Goal: Task Accomplishment & Management: Use online tool/utility

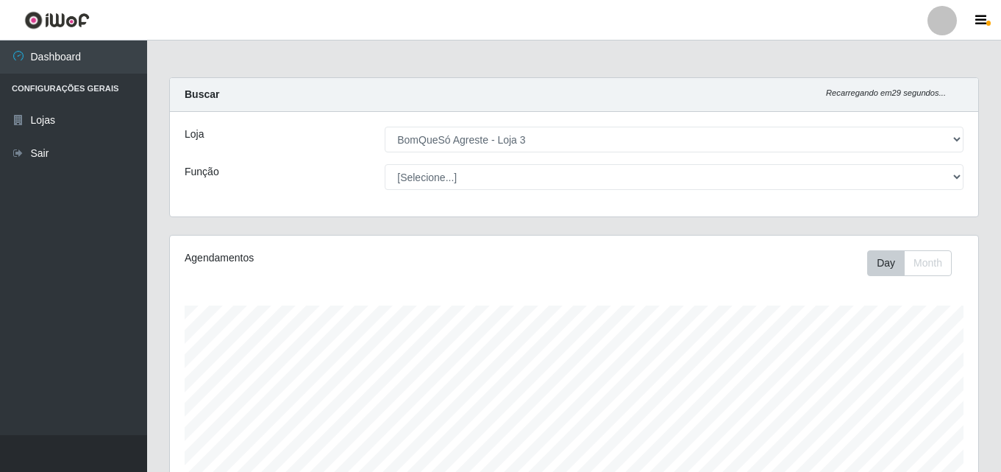
select select "215"
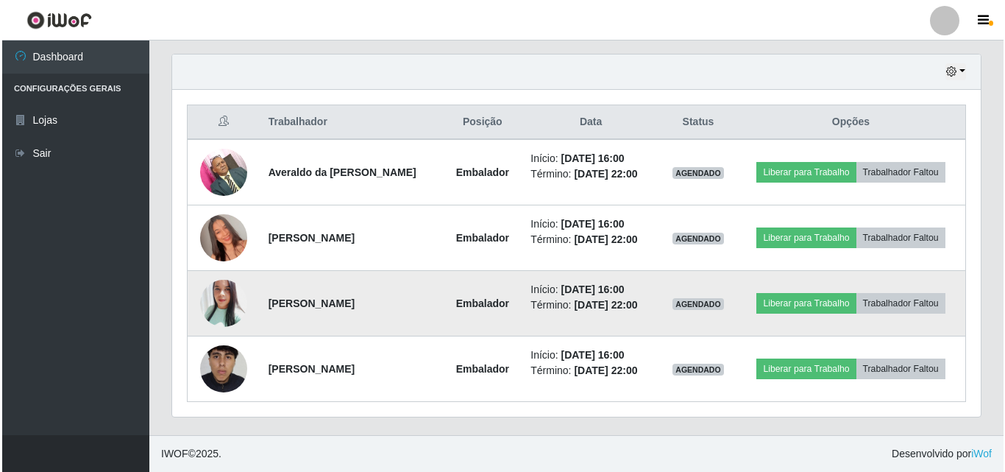
scroll to position [305, 809]
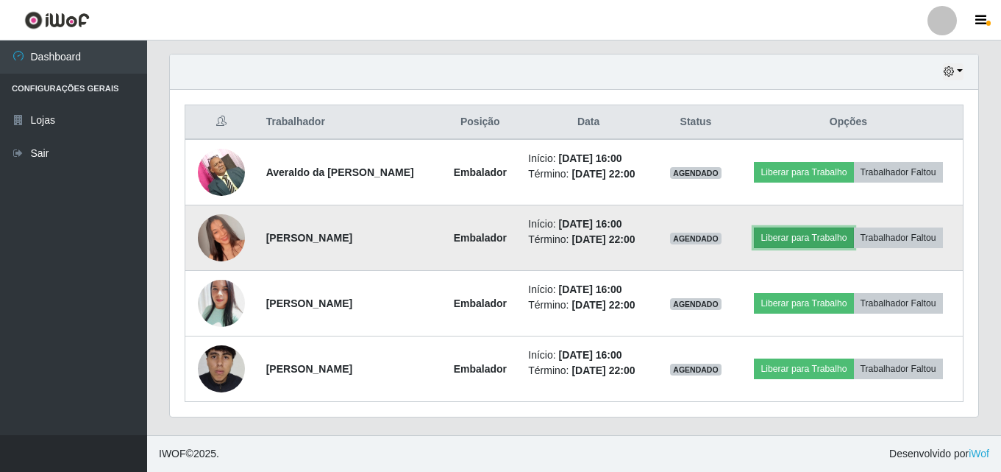
click at [816, 235] on button "Liberar para Trabalho" at bounding box center [803, 237] width 99 height 21
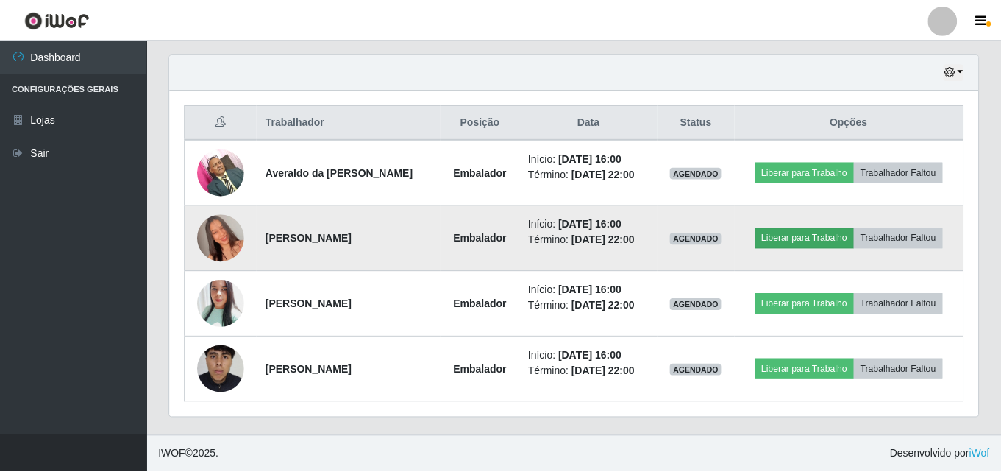
scroll to position [305, 801]
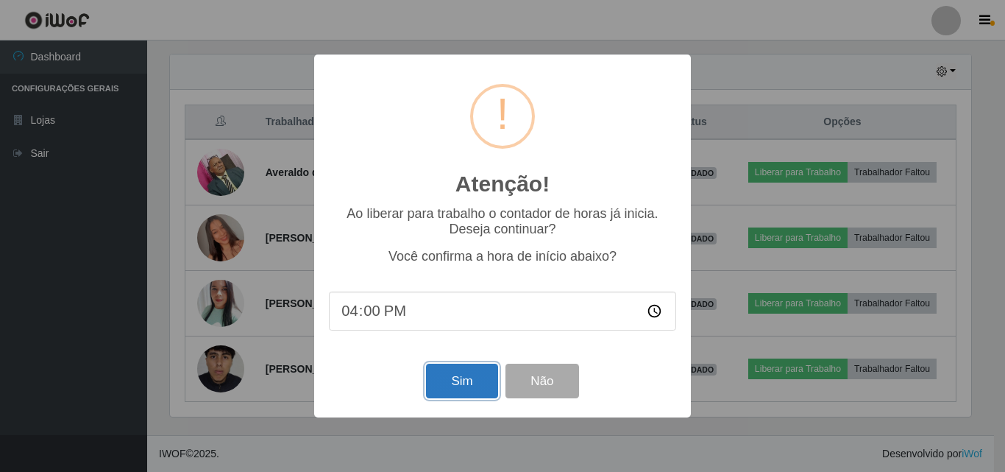
click at [444, 388] on button "Sim" at bounding box center [461, 380] width 71 height 35
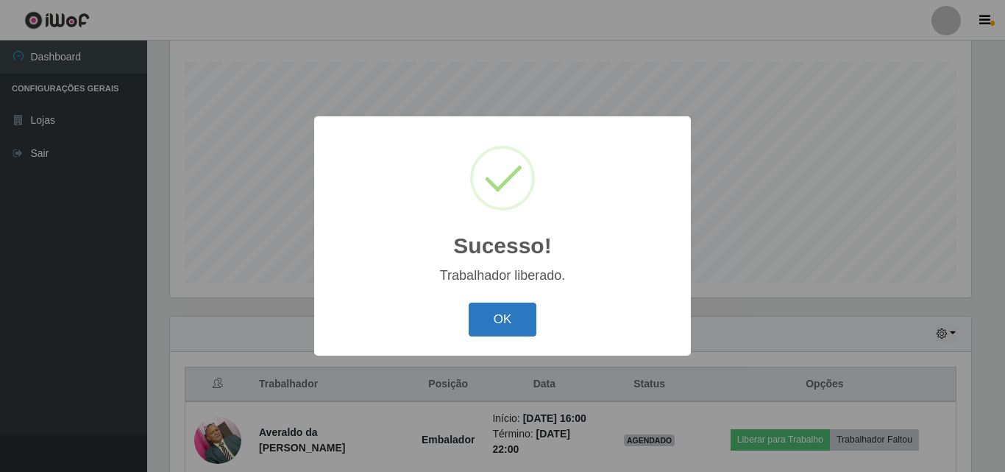
click at [482, 320] on button "OK" at bounding box center [503, 319] width 68 height 35
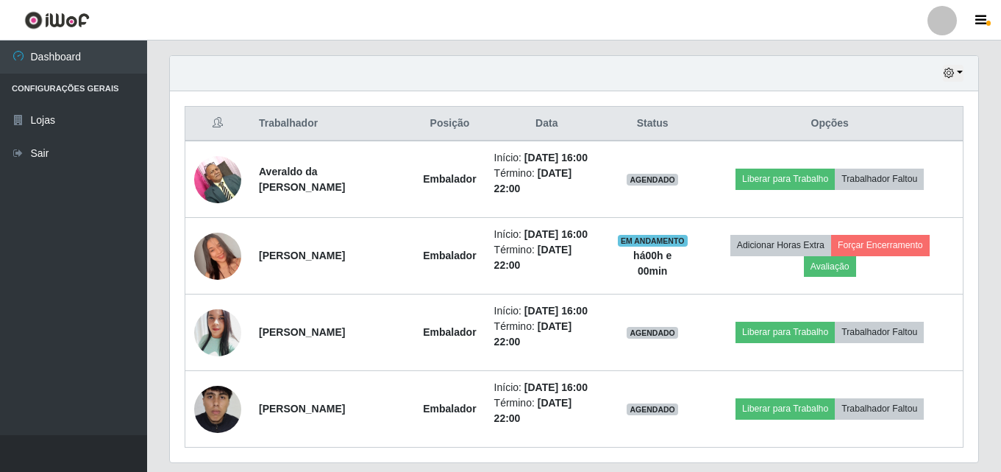
scroll to position [538, 0]
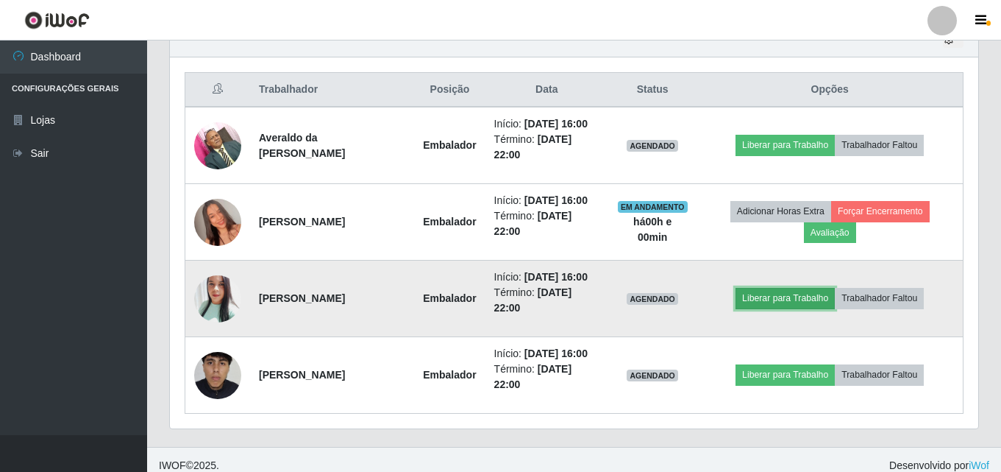
click at [792, 304] on button "Liberar para Trabalho" at bounding box center [785, 298] width 99 height 21
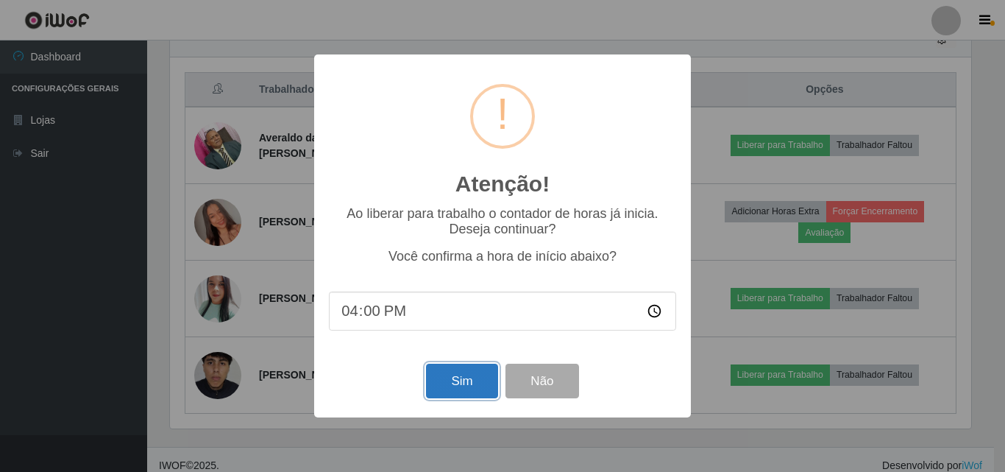
click at [444, 384] on button "Sim" at bounding box center [461, 380] width 71 height 35
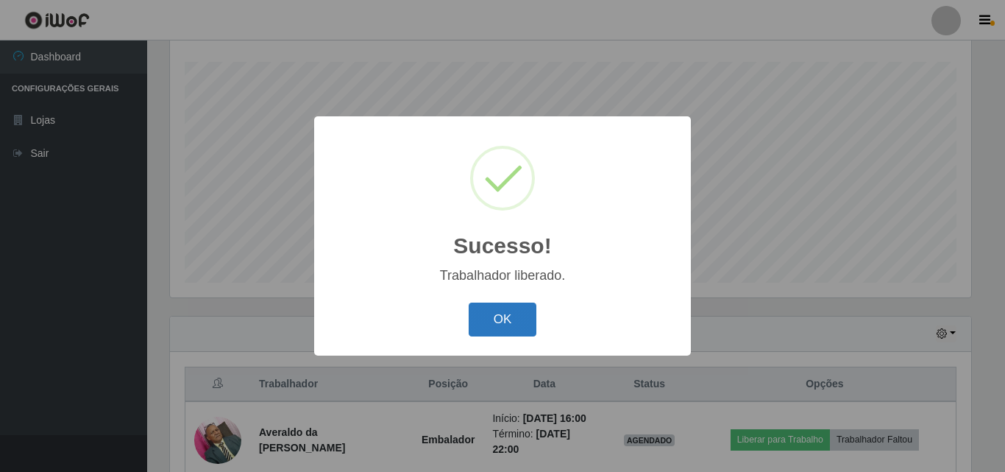
click at [499, 322] on button "OK" at bounding box center [503, 319] width 68 height 35
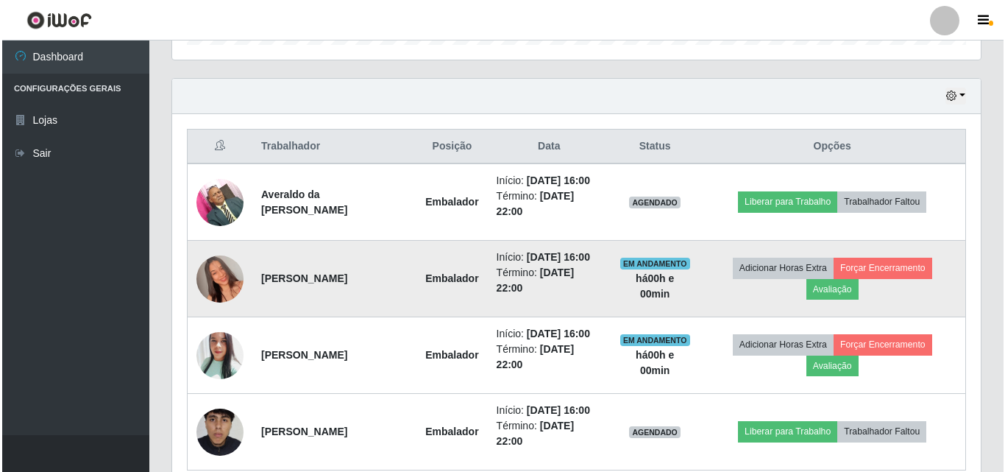
scroll to position [550, 0]
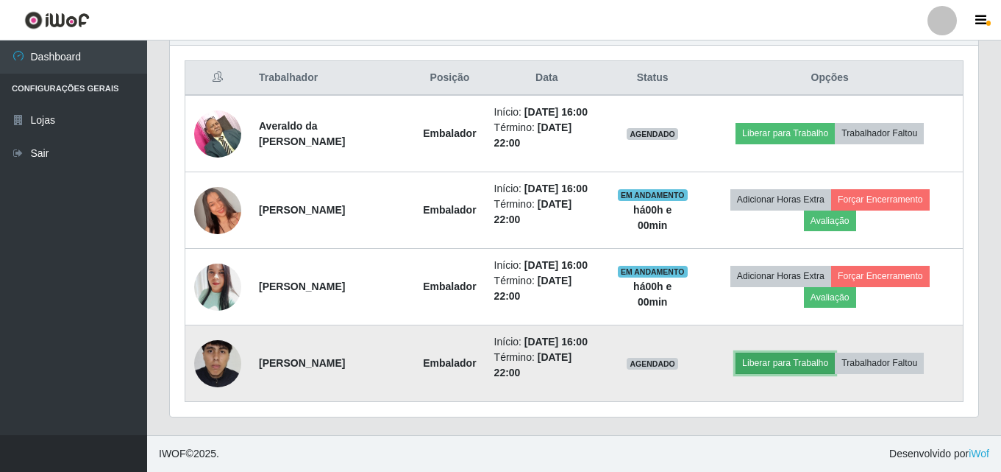
click at [786, 362] on button "Liberar para Trabalho" at bounding box center [785, 362] width 99 height 21
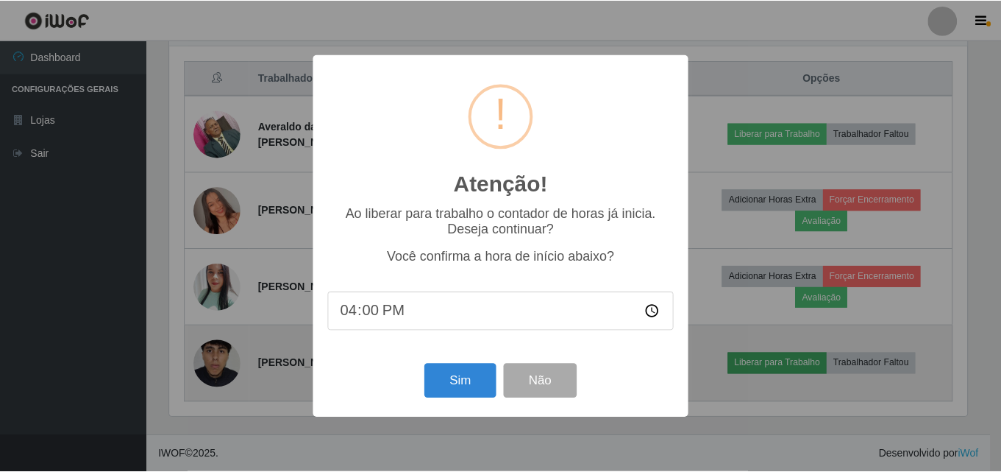
scroll to position [305, 801]
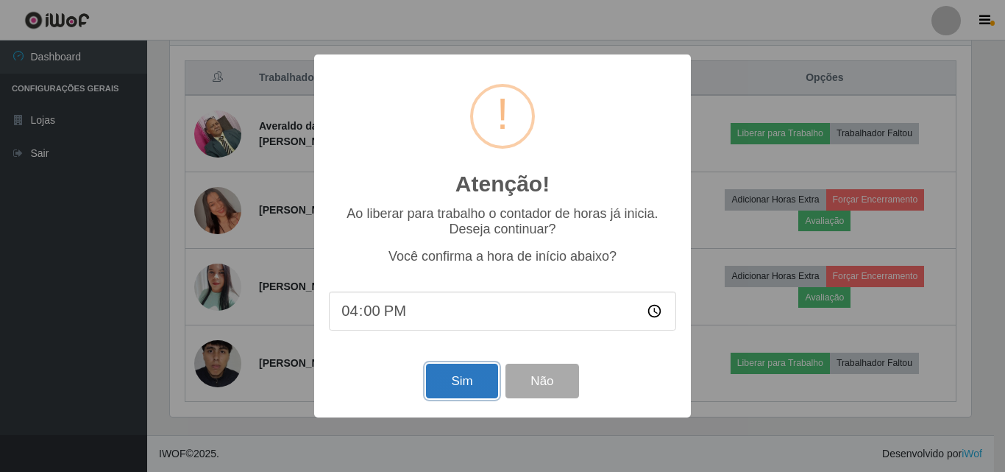
click at [458, 386] on button "Sim" at bounding box center [461, 380] width 71 height 35
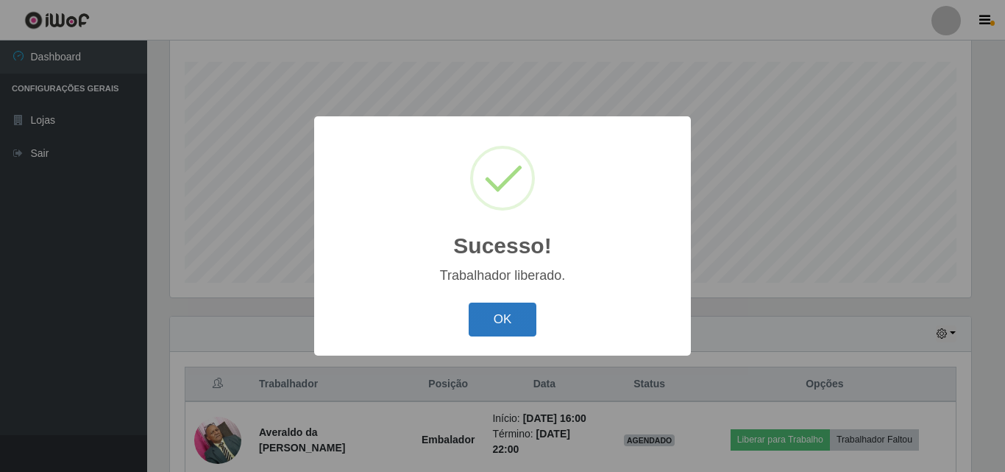
click at [521, 322] on button "OK" at bounding box center [503, 319] width 68 height 35
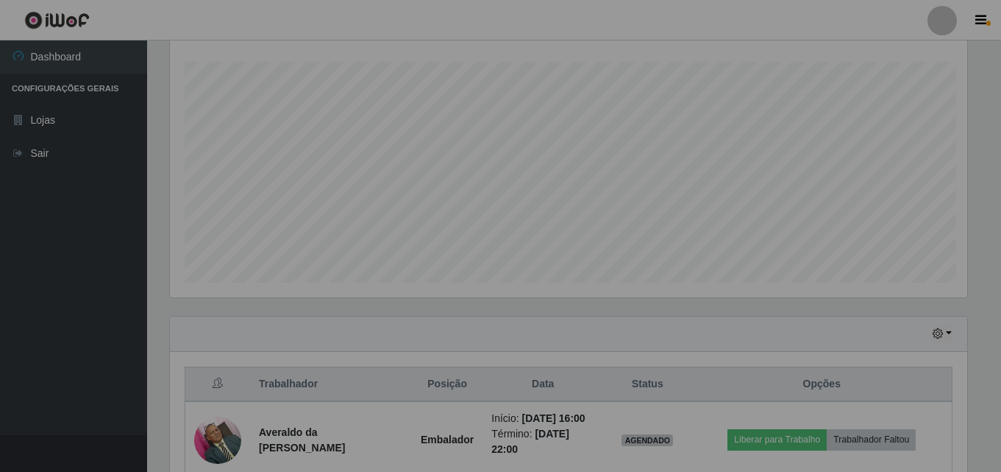
scroll to position [0, 0]
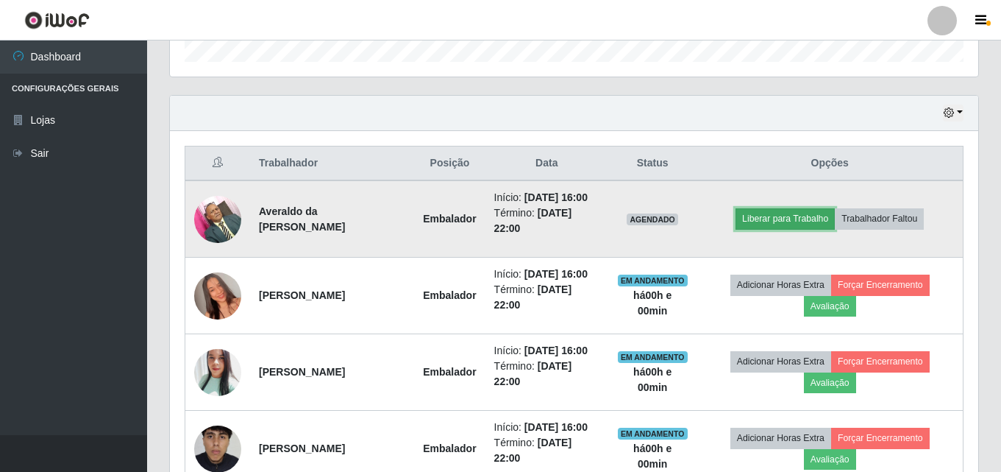
click at [809, 218] on button "Liberar para Trabalho" at bounding box center [785, 218] width 99 height 21
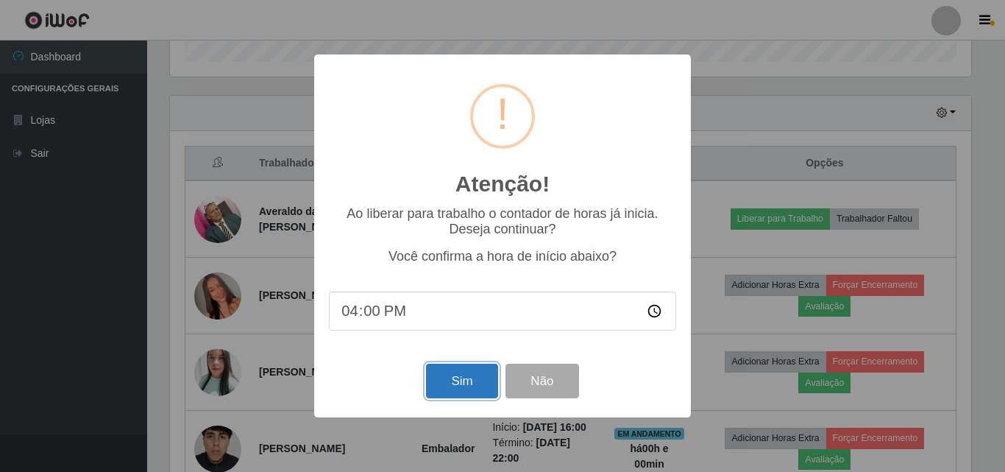
click at [458, 383] on button "Sim" at bounding box center [461, 380] width 71 height 35
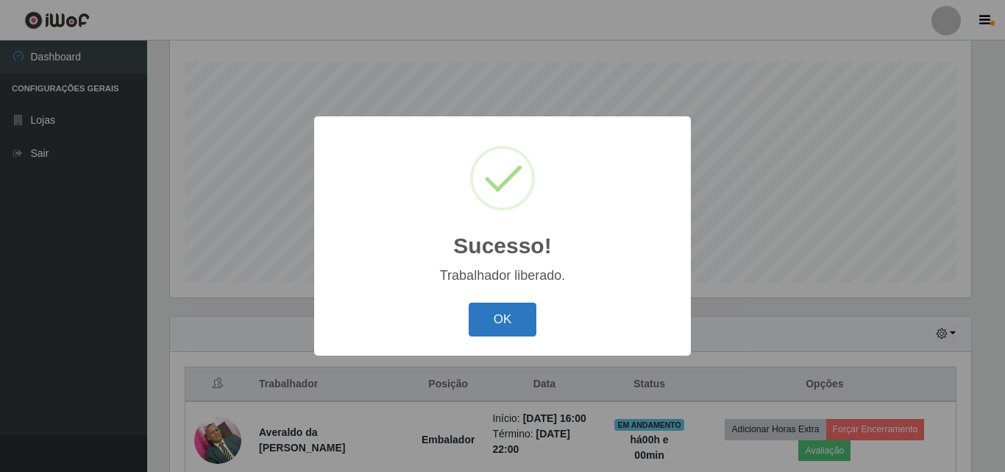
click at [508, 325] on button "OK" at bounding box center [503, 319] width 68 height 35
